Goal: Information Seeking & Learning: Learn about a topic

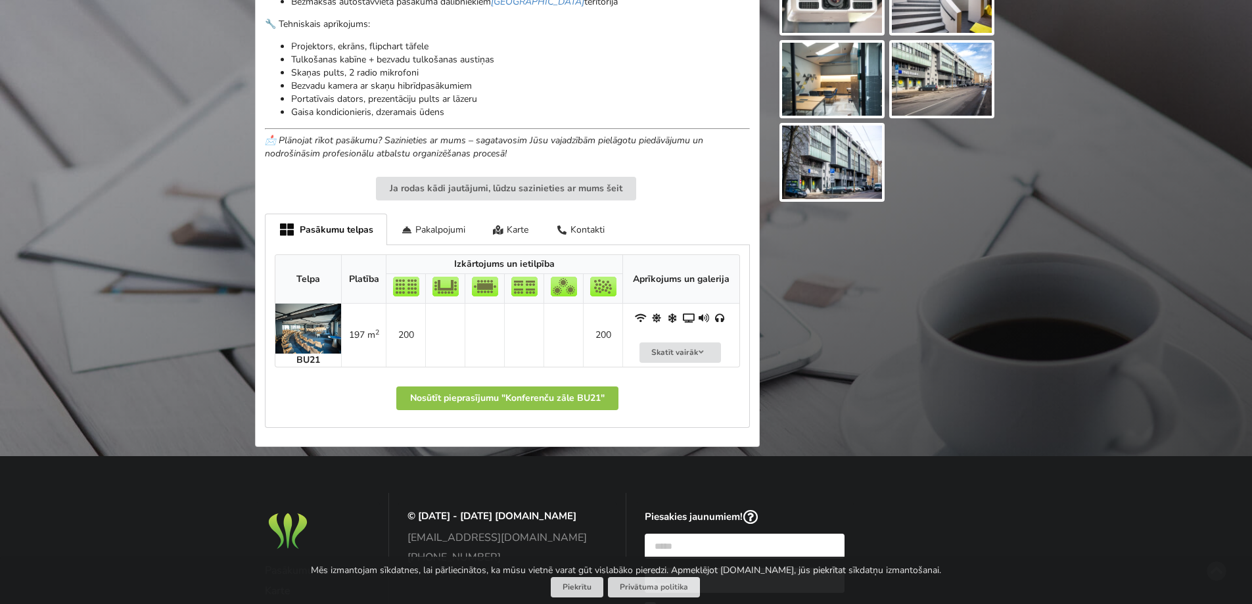
scroll to position [592, 0]
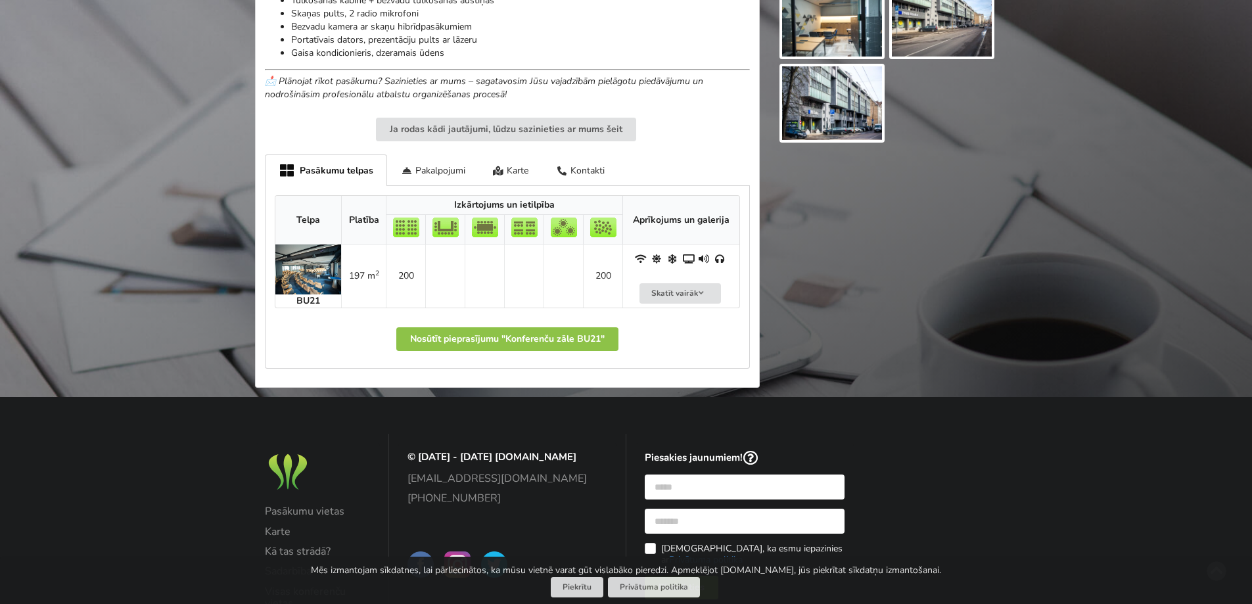
click at [304, 260] on img at bounding box center [308, 270] width 66 height 50
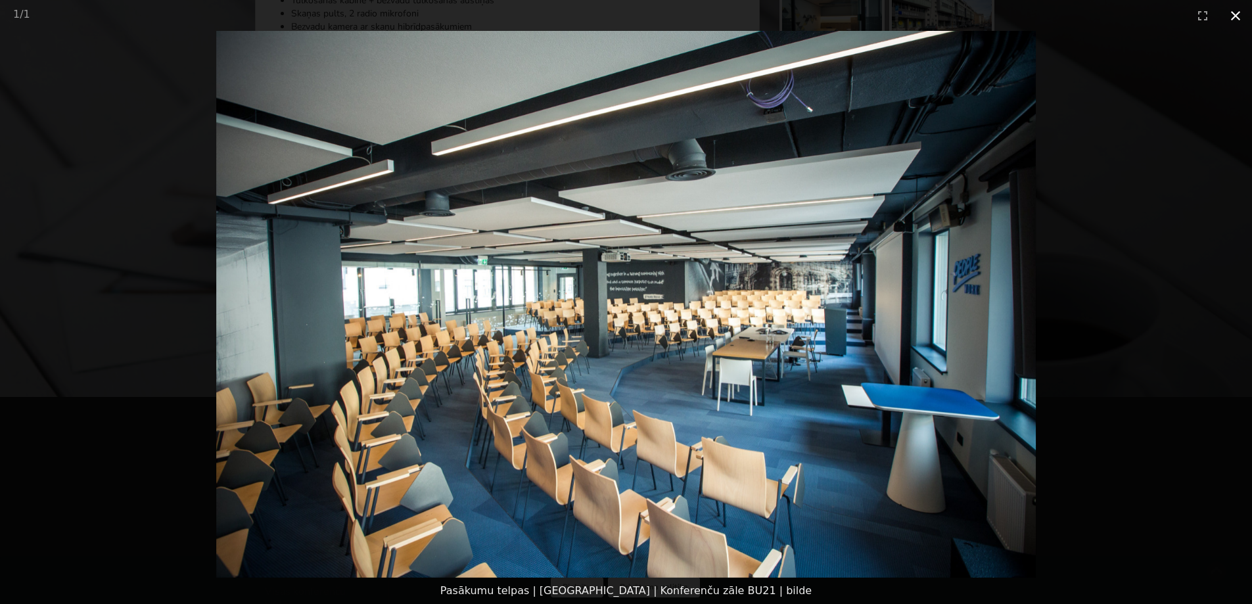
click at [1236, 11] on button "Close gallery" at bounding box center [1235, 15] width 33 height 31
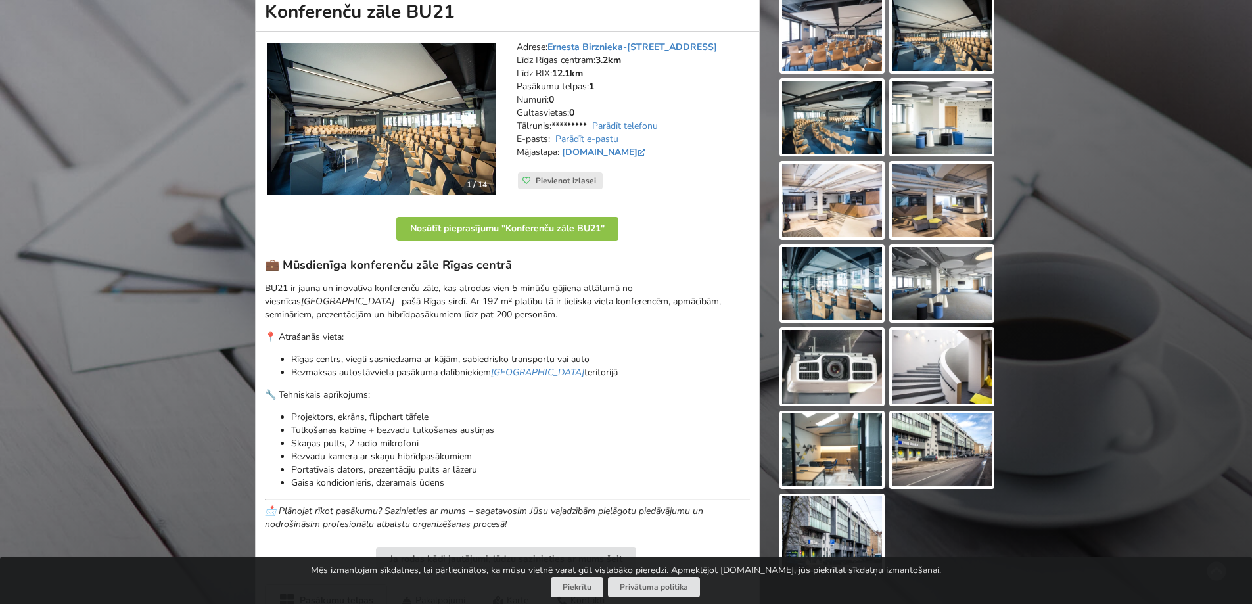
scroll to position [0, 0]
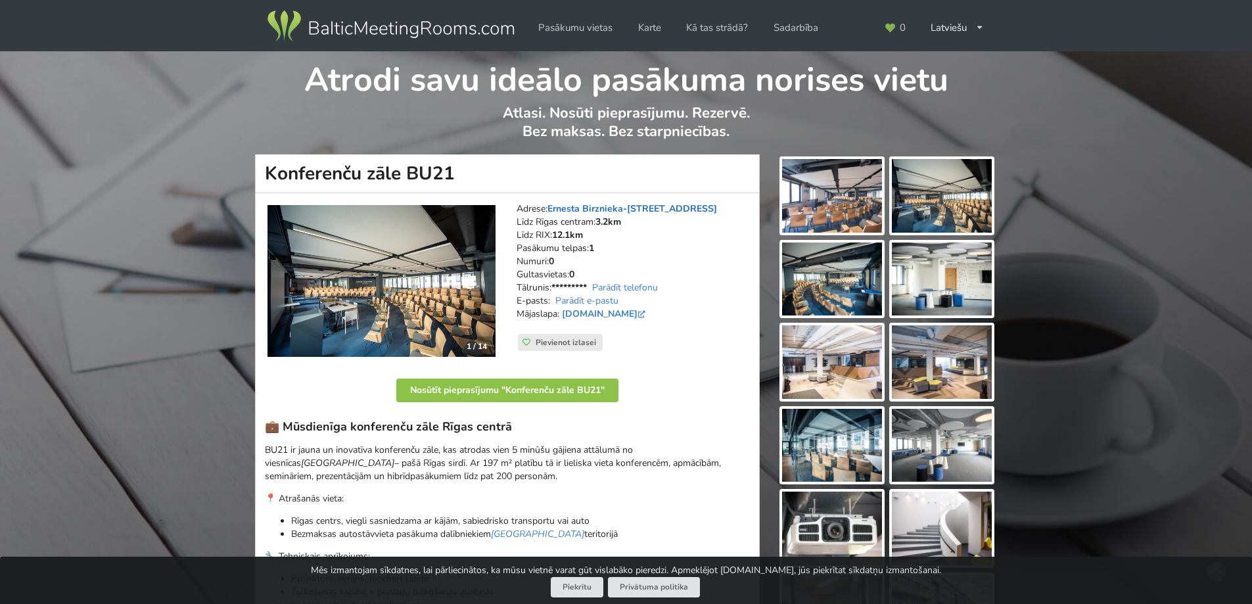
click at [574, 205] on link "Ernesta Birznieka-[STREET_ADDRESS]" at bounding box center [633, 208] width 170 height 12
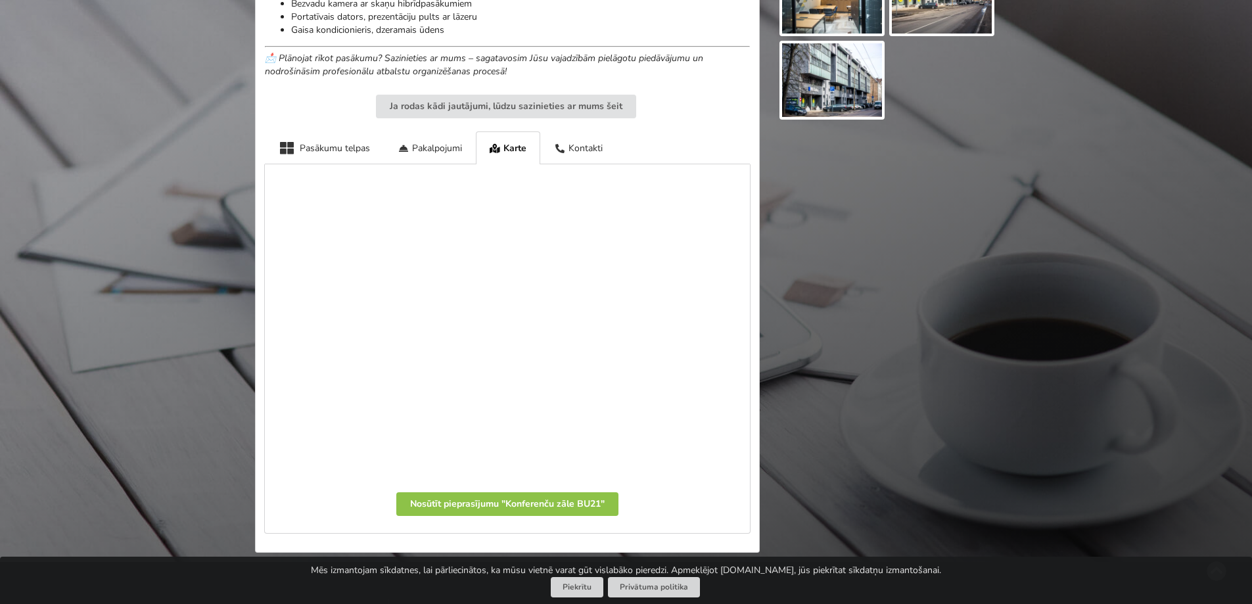
scroll to position [680, 0]
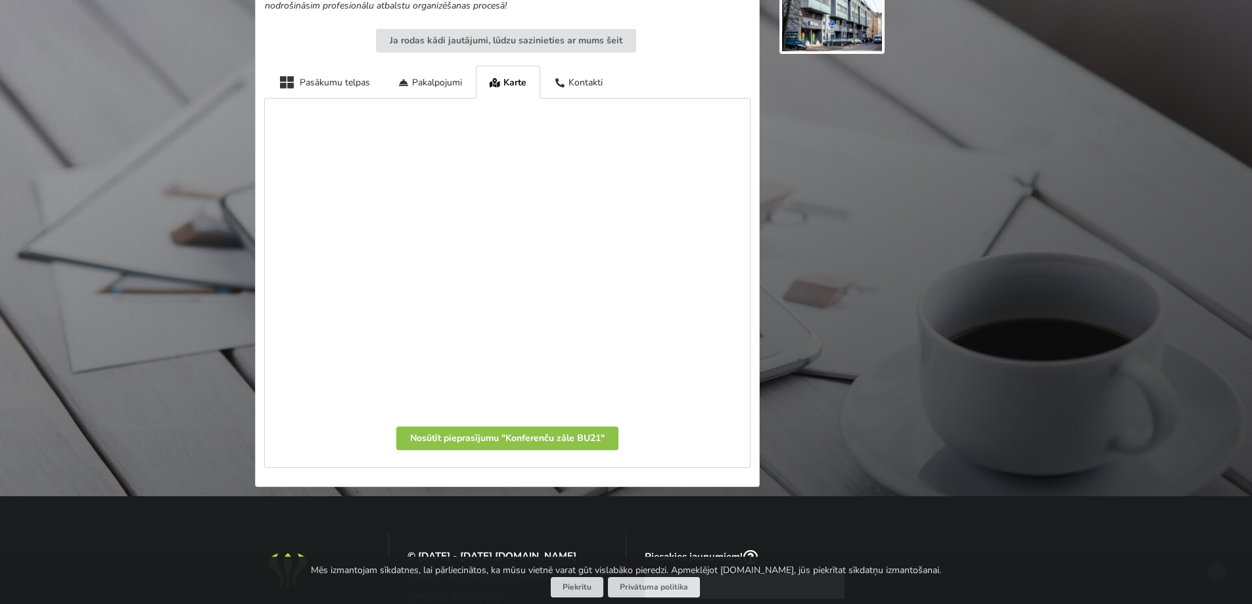
click at [835, 30] on img at bounding box center [832, 15] width 100 height 74
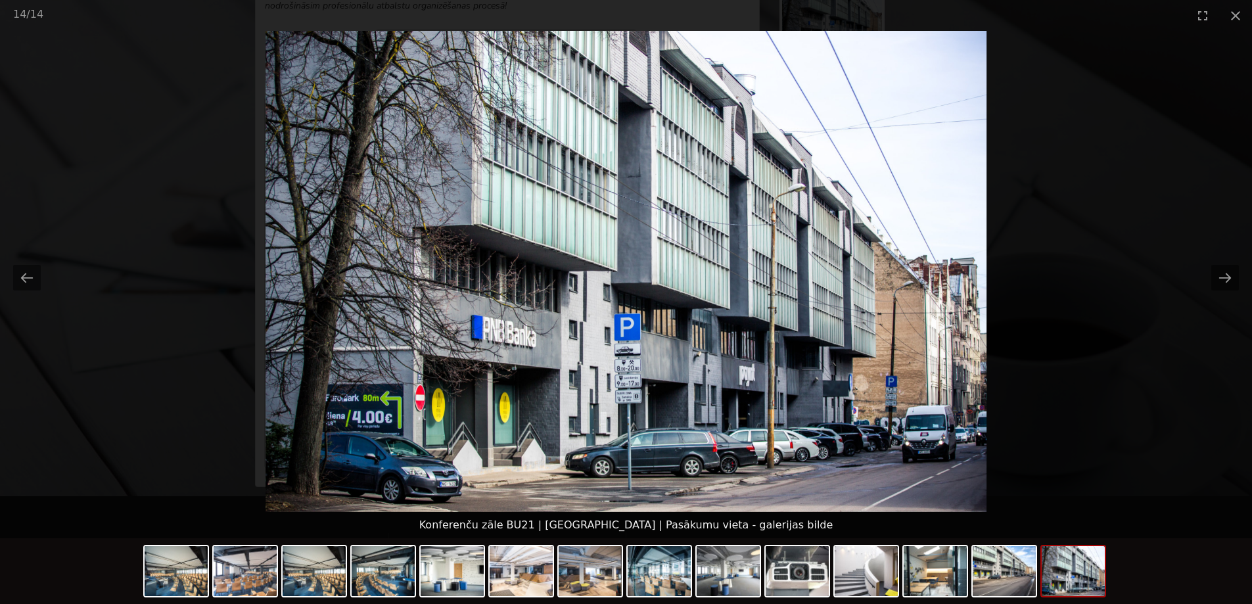
scroll to position [0, 0]
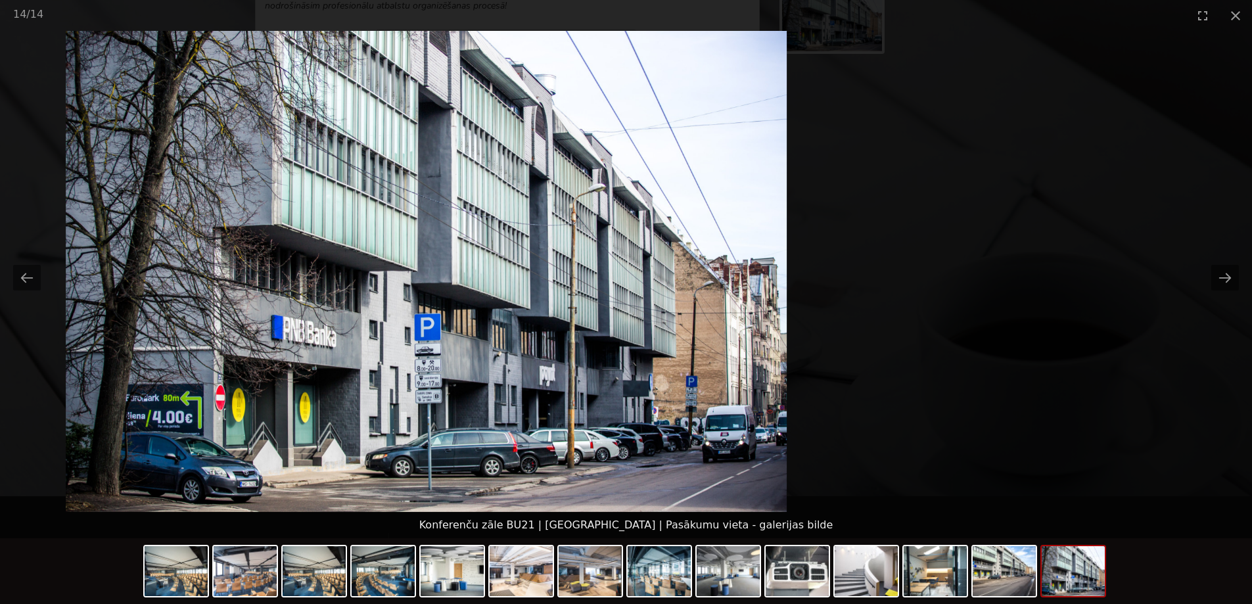
drag, startPoint x: 822, startPoint y: 430, endPoint x: 615, endPoint y: 369, distance: 216.5
click at [615, 369] on img at bounding box center [427, 271] width 722 height 481
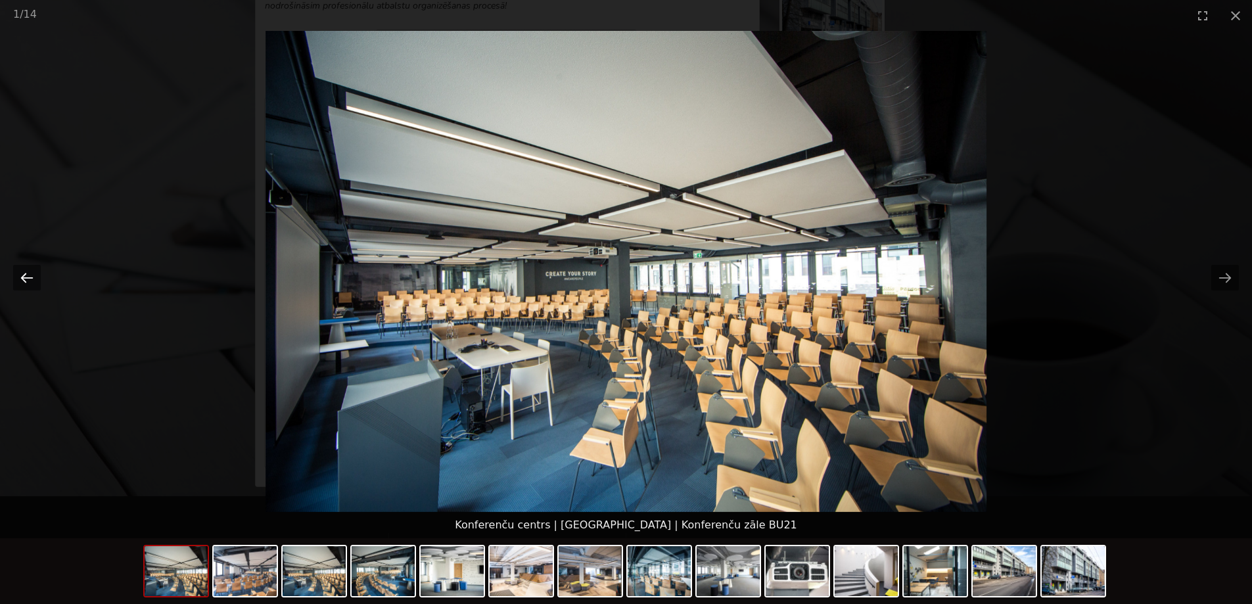
click at [16, 279] on button "Previous slide" at bounding box center [27, 278] width 28 height 26
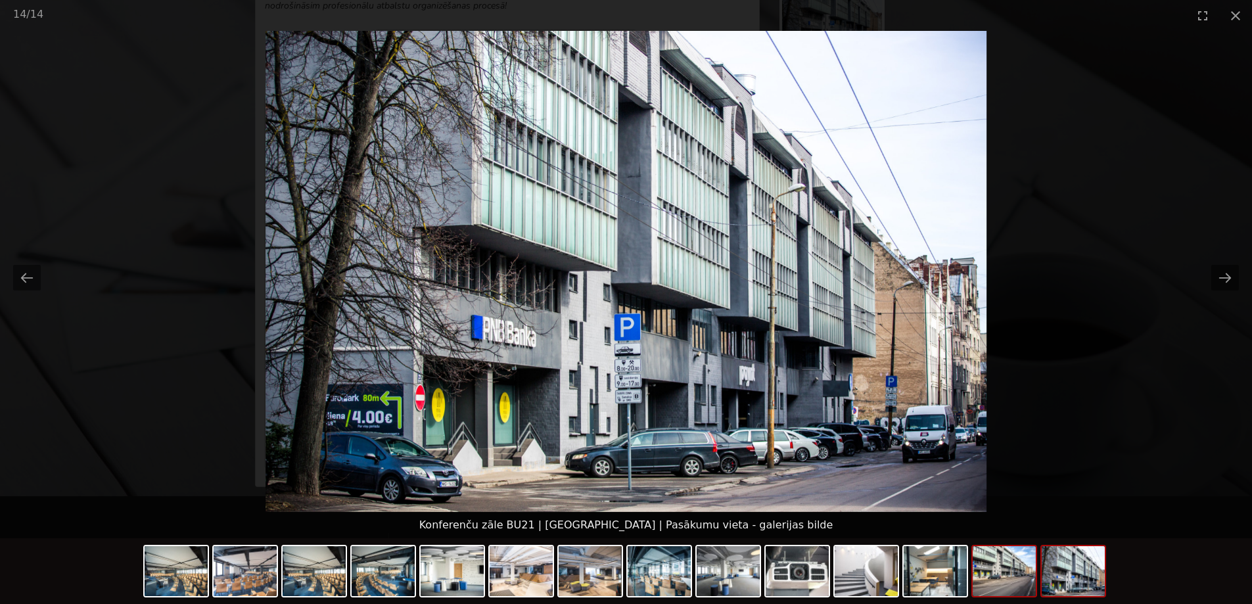
click at [1016, 581] on img at bounding box center [1004, 571] width 63 height 50
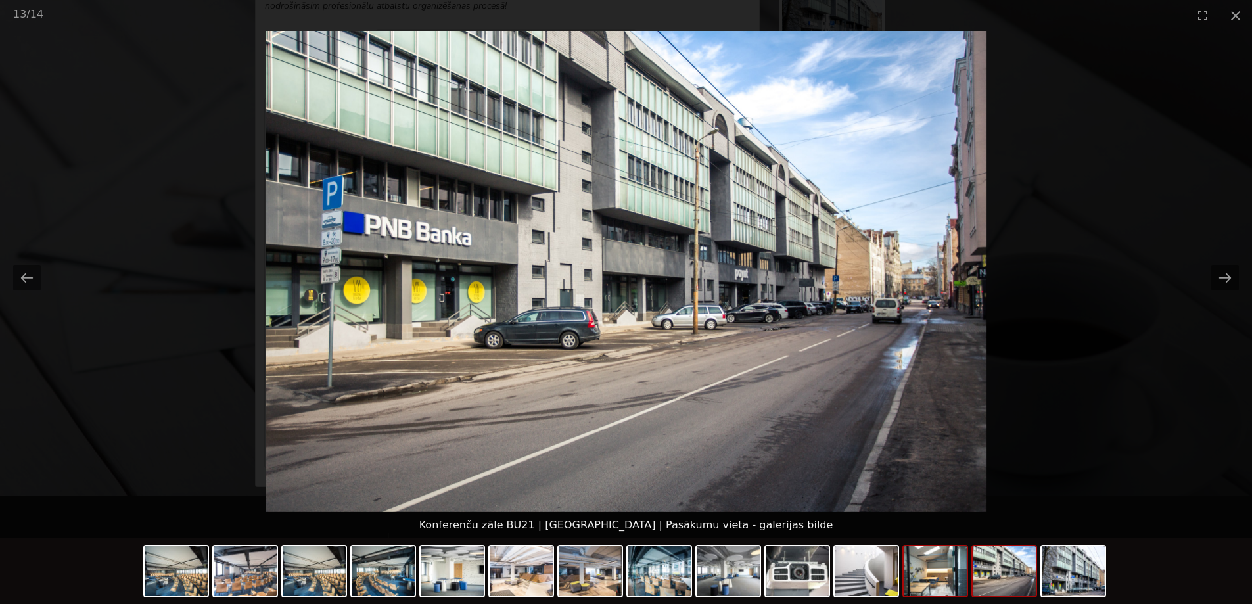
click at [952, 584] on img at bounding box center [935, 571] width 63 height 50
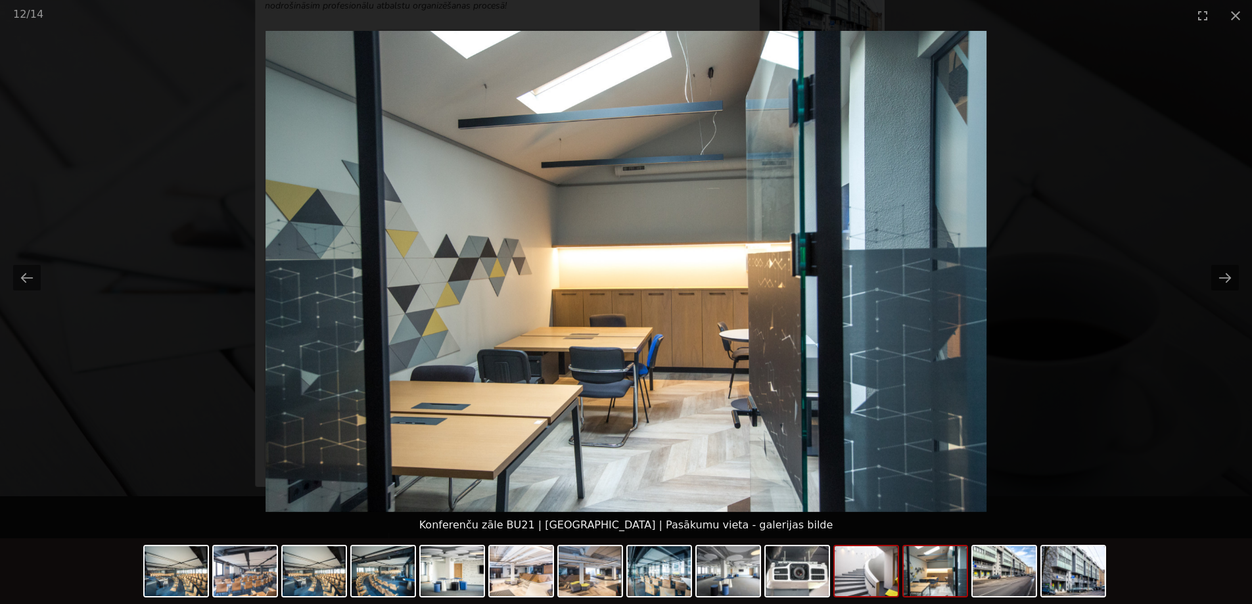
click at [859, 574] on img at bounding box center [866, 571] width 63 height 50
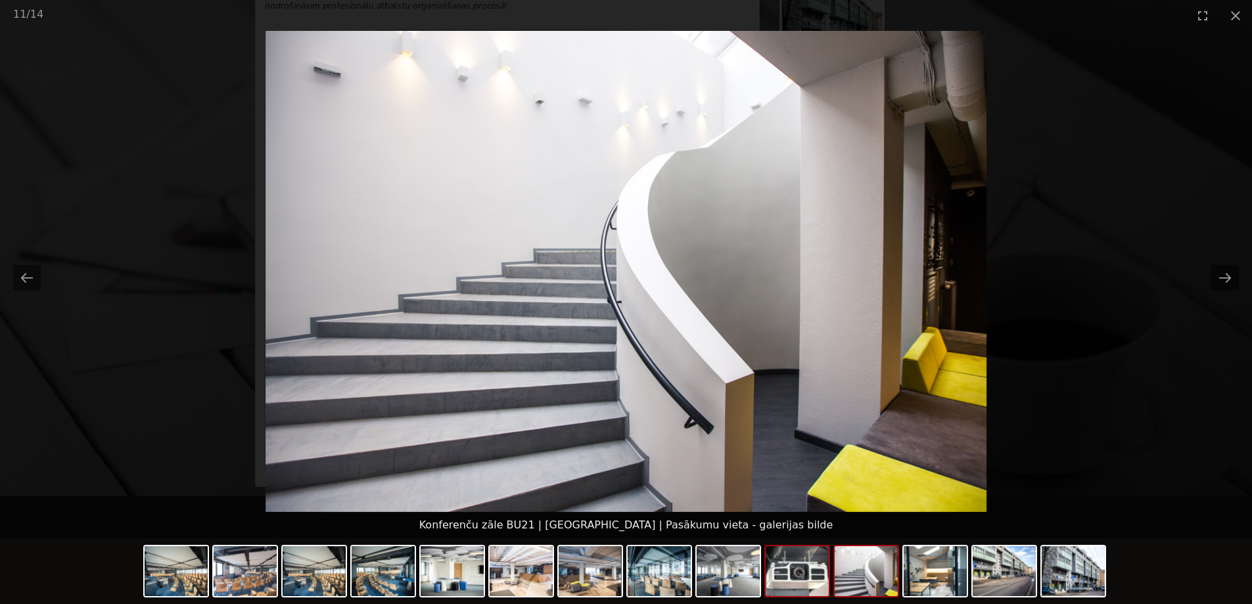
click at [803, 573] on img at bounding box center [797, 571] width 63 height 50
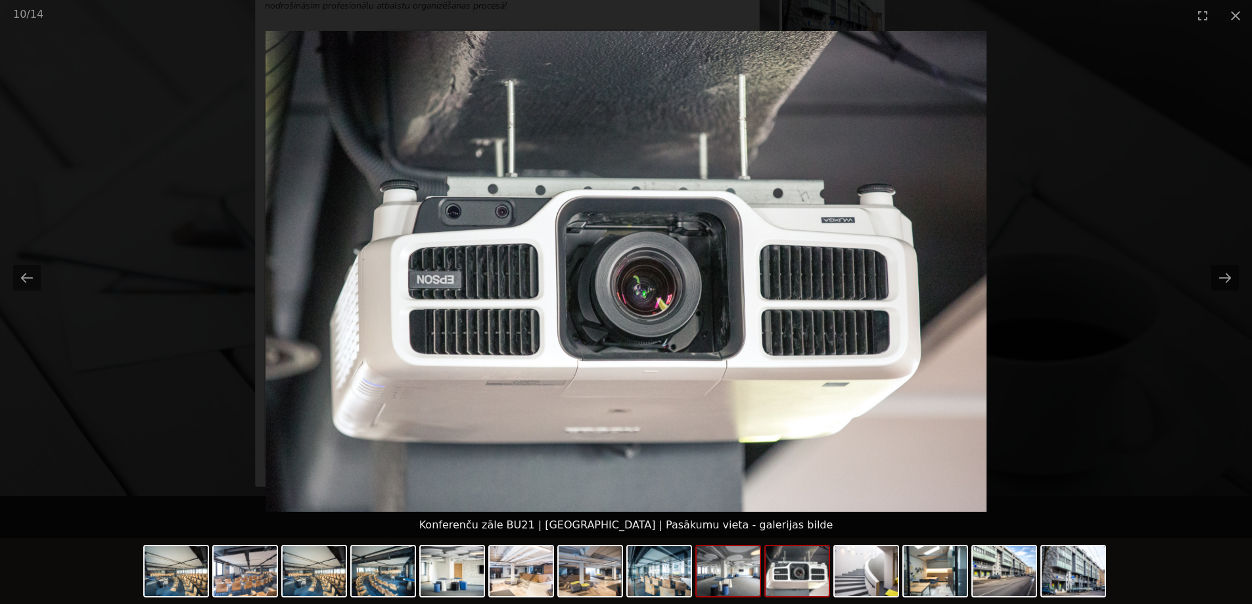
click at [725, 597] on div at bounding box center [728, 571] width 66 height 53
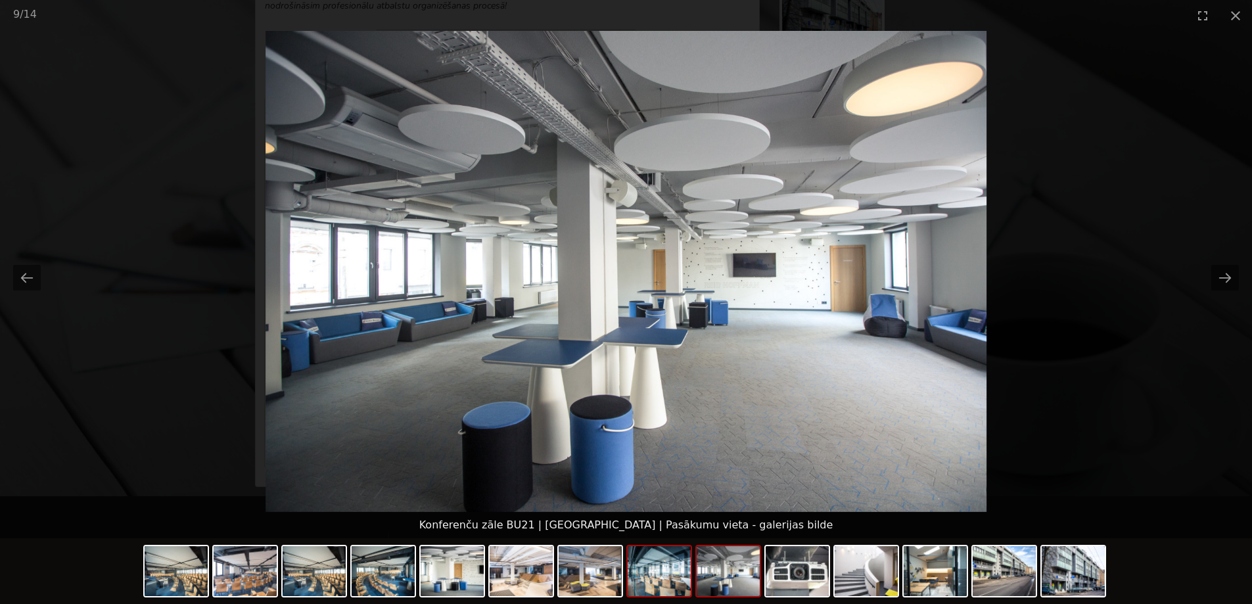
click at [663, 586] on img at bounding box center [659, 571] width 63 height 50
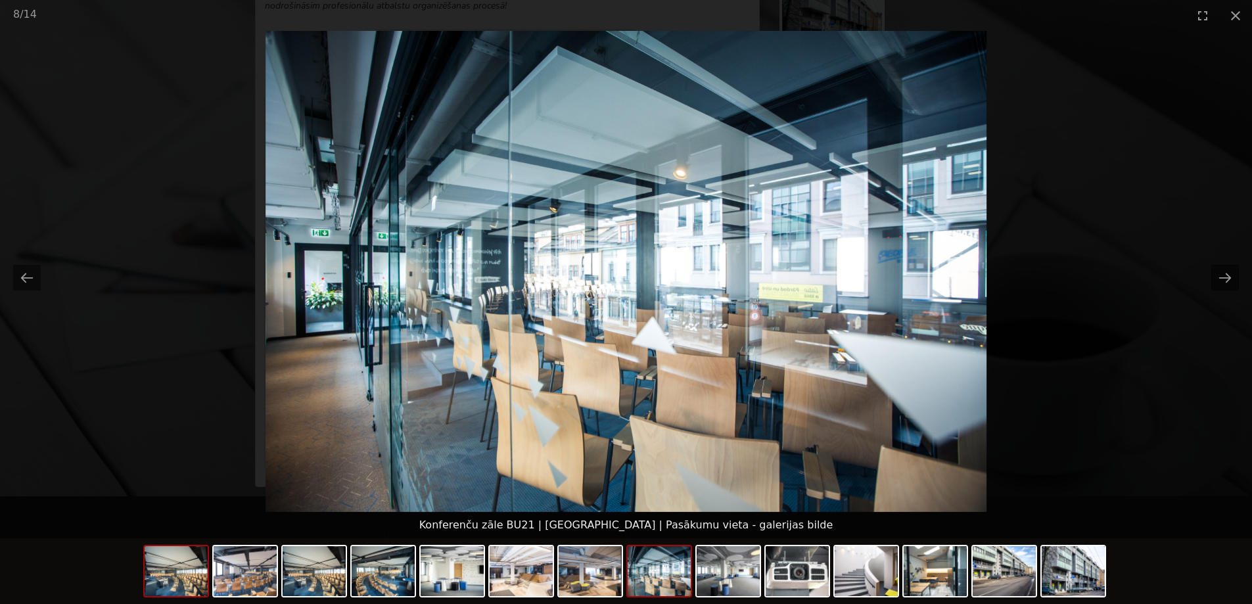
click at [196, 582] on img at bounding box center [176, 571] width 63 height 50
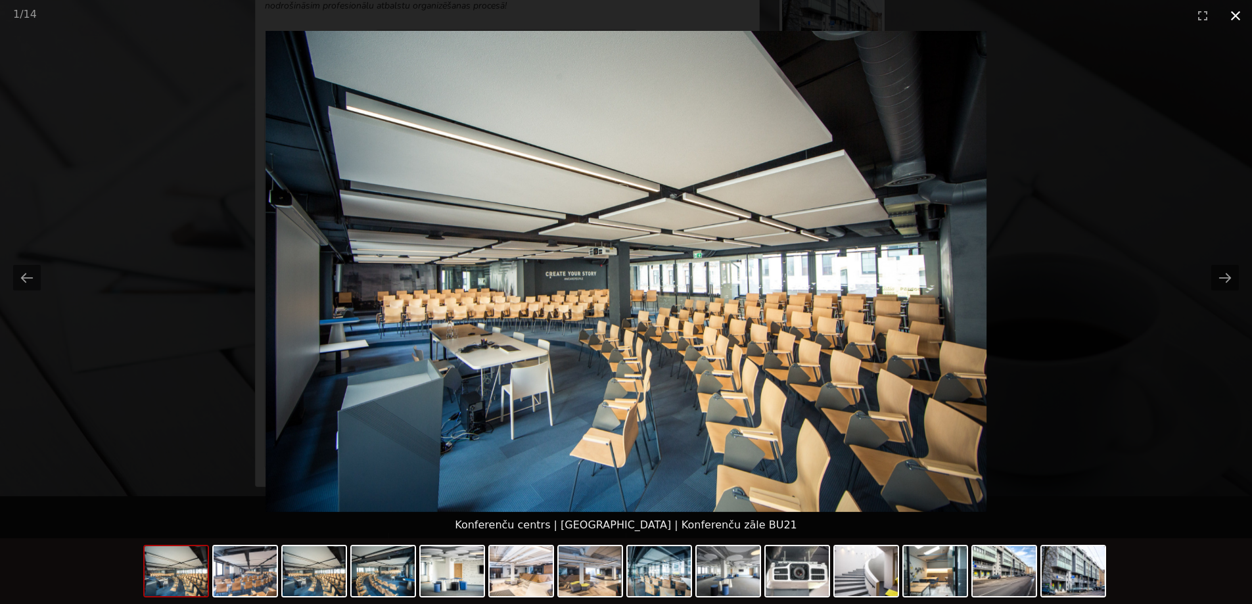
click at [1232, 18] on button "Close gallery" at bounding box center [1235, 15] width 33 height 31
